Goal: Download file/media

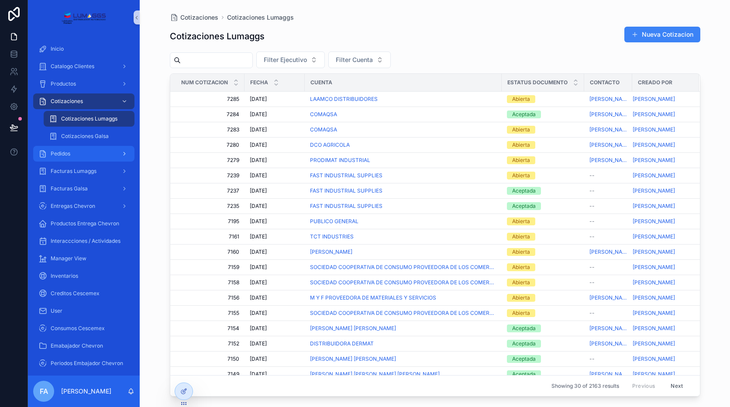
click at [74, 152] on div "Pedidos" at bounding box center [83, 154] width 91 height 14
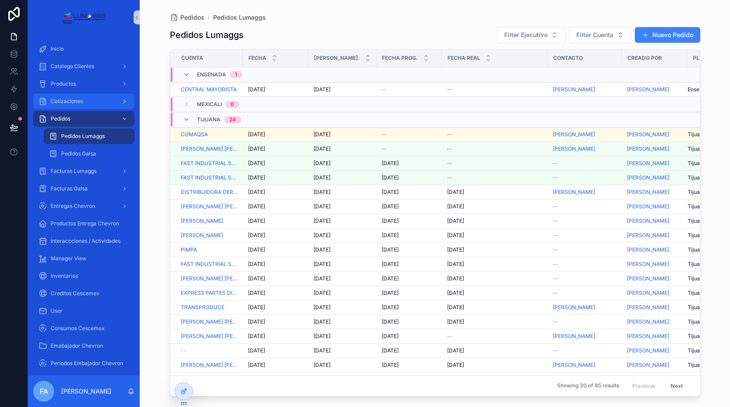
click at [79, 101] on span "Cotizaciones" at bounding box center [67, 101] width 32 height 7
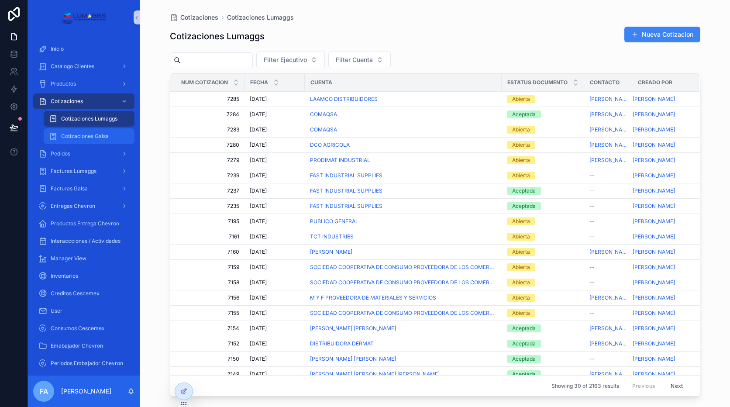
click at [83, 134] on span "Cotizaciones Galsa" at bounding box center [85, 136] width 48 height 7
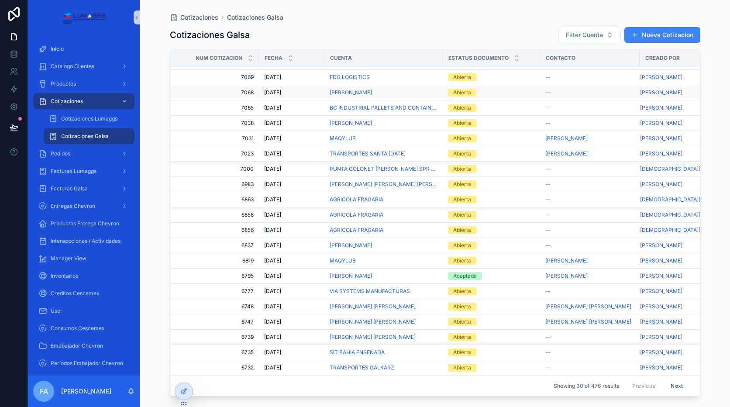
scroll to position [157, 0]
click at [587, 37] on span "Filter Cuenta" at bounding box center [584, 35] width 37 height 9
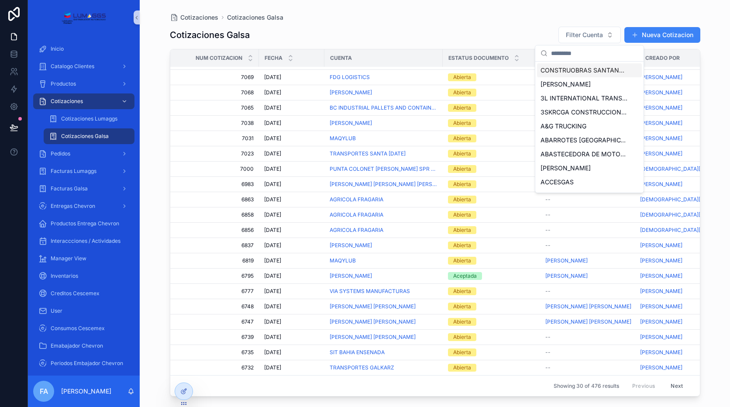
click at [568, 55] on input "scrollable content" at bounding box center [594, 53] width 87 height 16
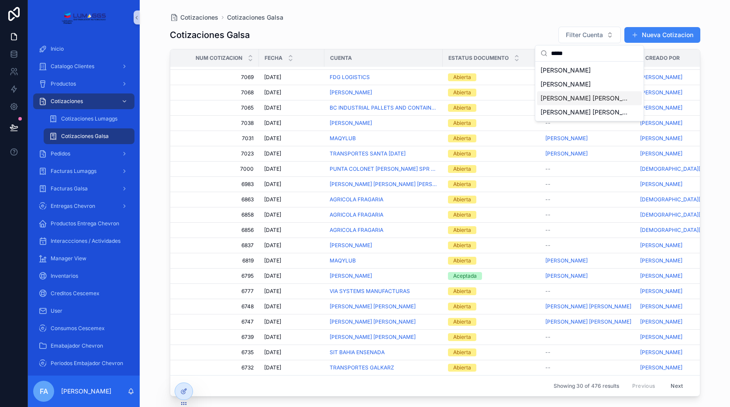
type input "*****"
click at [571, 98] on span "[PERSON_NAME] [PERSON_NAME]" at bounding box center [584, 98] width 87 height 9
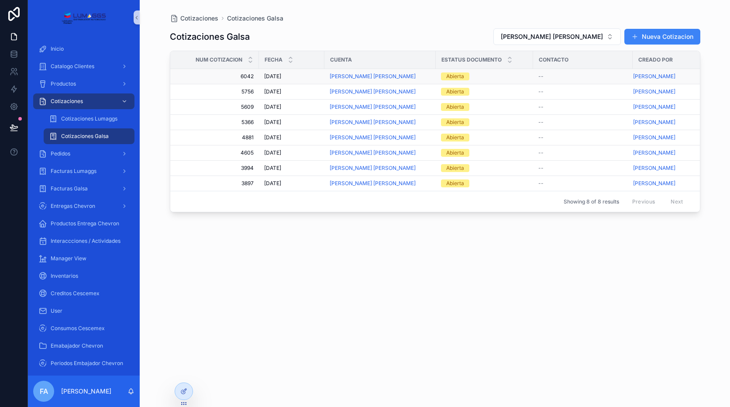
click at [270, 74] on span "[DATE]" at bounding box center [272, 76] width 17 height 7
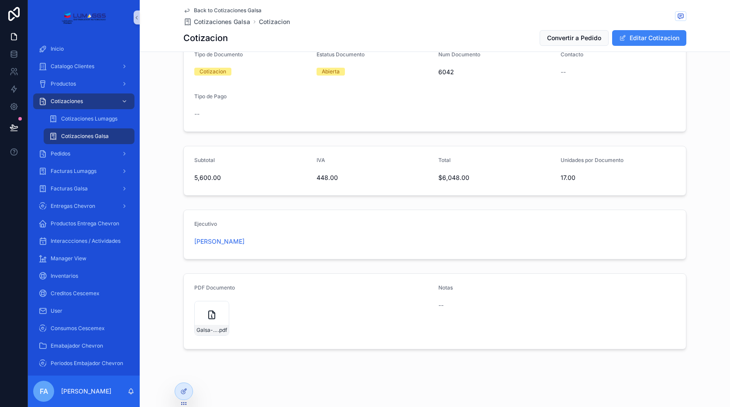
scroll to position [216, 0]
click at [218, 329] on span ".pdf" at bounding box center [222, 328] width 9 height 7
